Goal: Transaction & Acquisition: Purchase product/service

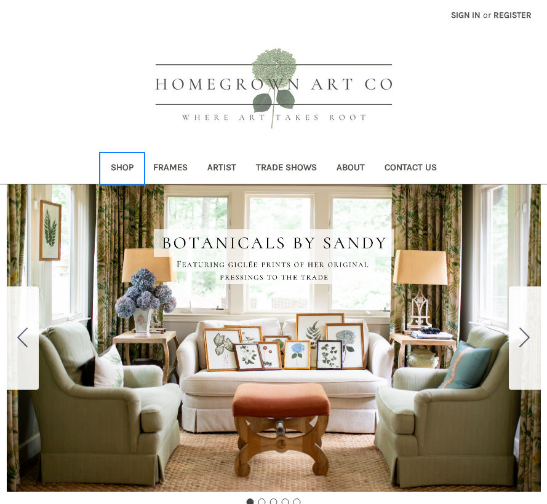
click at [125, 164] on link "Shop" at bounding box center [122, 169] width 42 height 30
click at [117, 164] on link "Shop" at bounding box center [122, 169] width 42 height 30
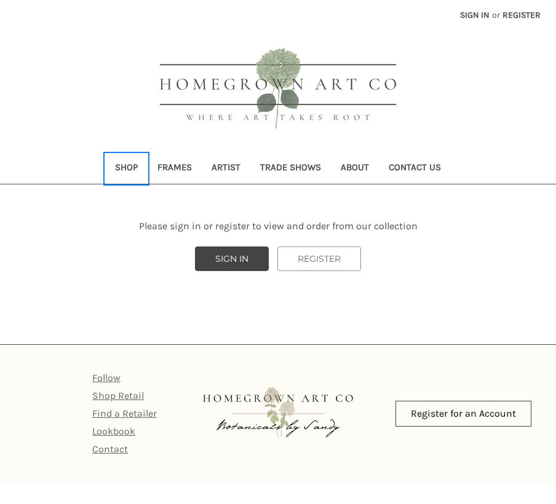
click at [127, 166] on link "Shop" at bounding box center [126, 169] width 42 height 30
click at [463, 45] on header "Toggle menu Compare Sign in or Register Search Shop Frames Artist" at bounding box center [278, 92] width 556 height 184
click at [467, 17] on link "Sign in" at bounding box center [474, 15] width 43 height 30
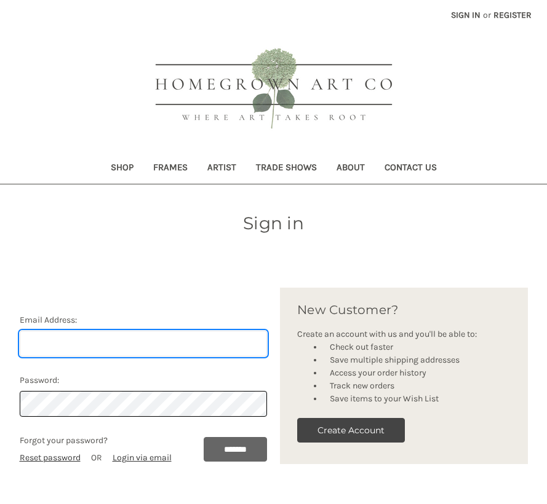
type input "[PERSON_NAME][EMAIL_ADDRESS][DOMAIN_NAME]"
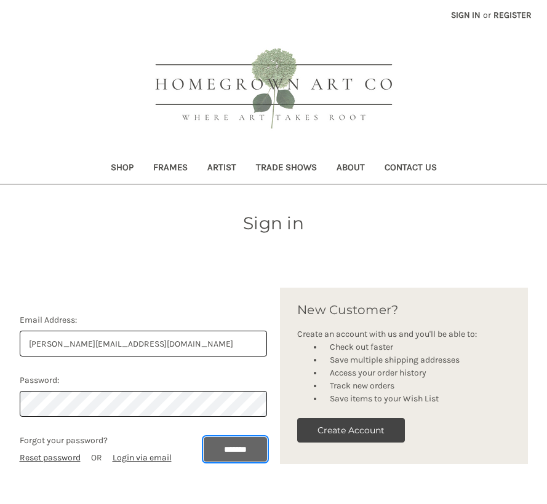
click at [248, 456] on input "*******" at bounding box center [235, 449] width 63 height 25
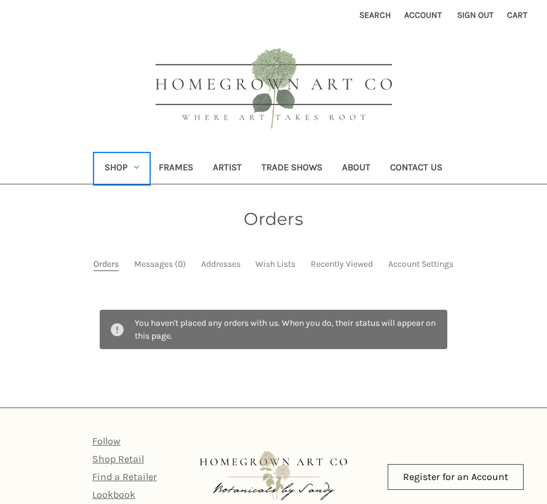
click at [127, 165] on link "Shop" at bounding box center [122, 169] width 54 height 30
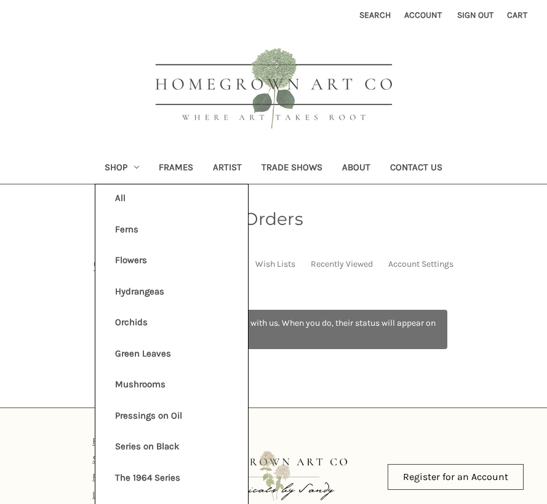
click at [137, 202] on li "All Shop" at bounding box center [171, 199] width 127 height 31
click at [115, 199] on li "All Shop" at bounding box center [171, 199] width 127 height 31
click at [116, 197] on link "All Shop" at bounding box center [172, 199] width 114 height 31
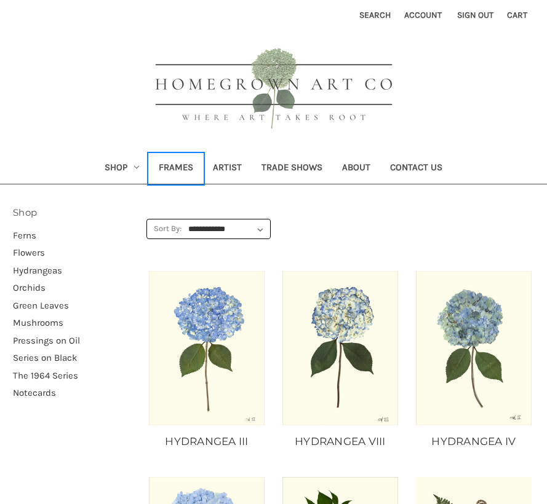
click at [186, 175] on link "Frames" at bounding box center [176, 169] width 54 height 30
